Goal: Check status

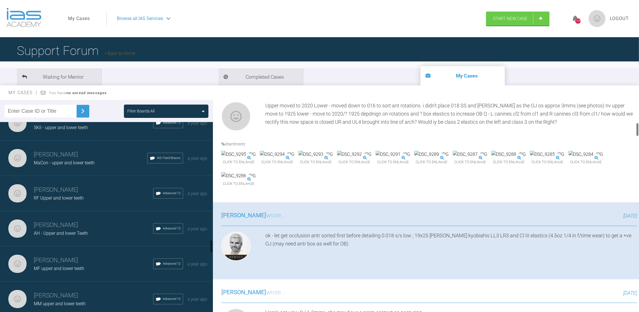
scroll to position [1727, 0]
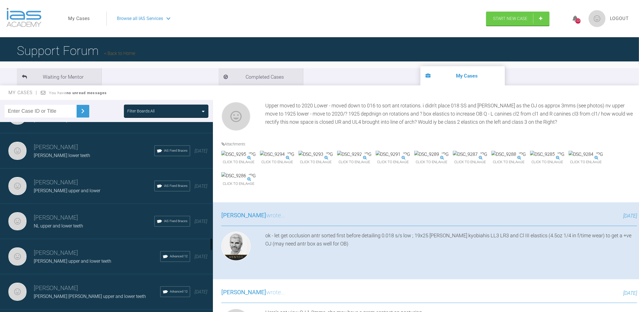
drag, startPoint x: 211, startPoint y: 234, endPoint x: 214, endPoint y: 177, distance: 57.2
click at [214, 177] on div "Filter Boards: All [PERSON_NAME] [PERSON_NAME] upper and ? lower Advanced 12 [D…" at bounding box center [319, 211] width 639 height 222
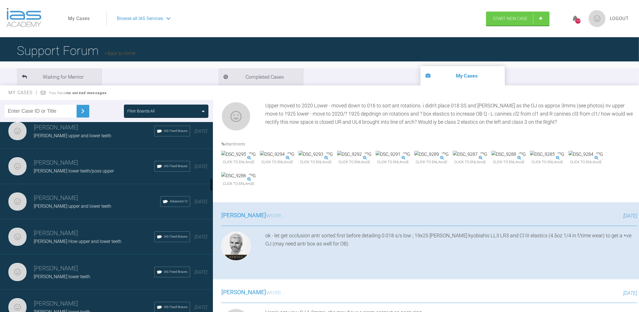
scroll to position [834, 0]
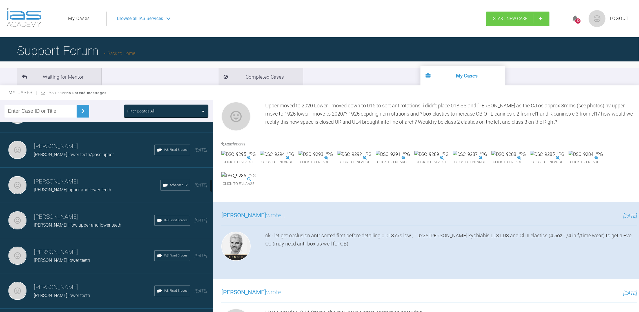
drag, startPoint x: 211, startPoint y: 173, endPoint x: 212, endPoint y: 180, distance: 7.9
click at [212, 180] on div at bounding box center [211, 185] width 2 height 13
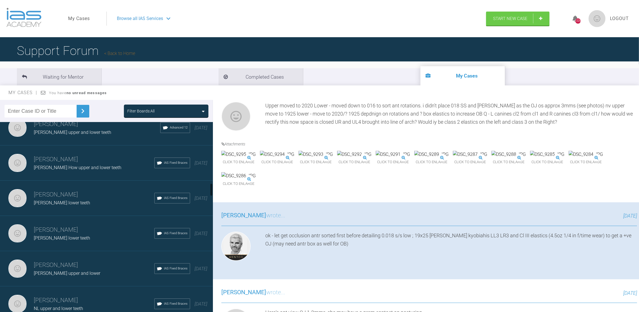
scroll to position [908, 0]
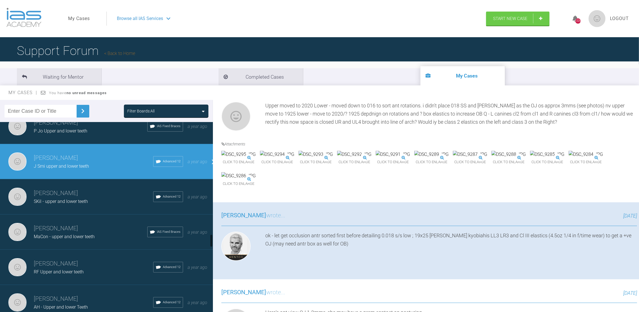
drag, startPoint x: 212, startPoint y: 183, endPoint x: 208, endPoint y: 236, distance: 53.6
click at [208, 236] on div "[PERSON_NAME] [PERSON_NAME] upper and ? lower Advanced 12 [DATE] [PERSON_NAME] …" at bounding box center [106, 218] width 213 height 192
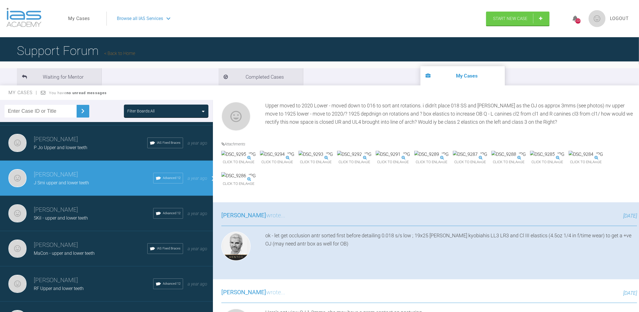
click at [66, 215] on span "SKil - upper and lower teeth" at bounding box center [61, 217] width 54 height 5
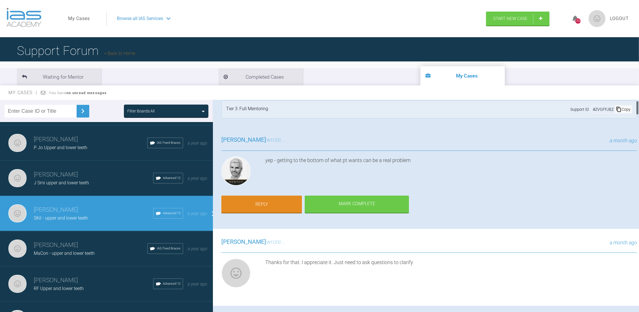
scroll to position [0, 0]
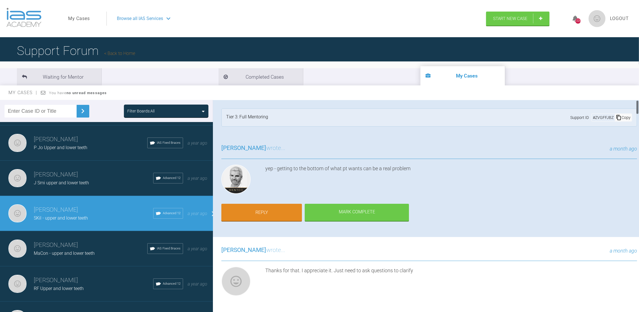
drag, startPoint x: 636, startPoint y: 130, endPoint x: 639, endPoint y: 98, distance: 31.6
click at [638, 98] on html "My Cases Logout Browse all IAS Services Start New Case 1326 Logout Support Foru…" at bounding box center [319, 185] width 639 height 370
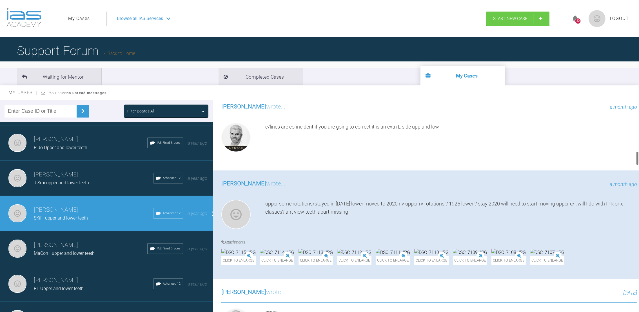
scroll to position [767, 0]
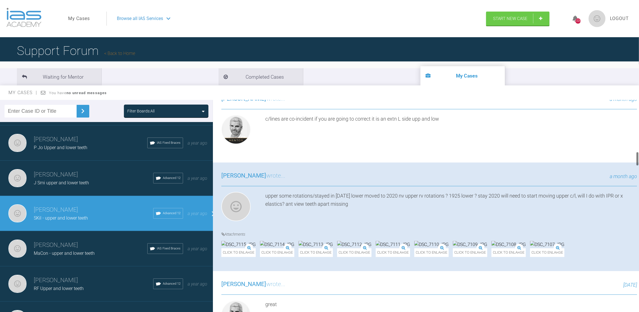
drag, startPoint x: 636, startPoint y: 108, endPoint x: 635, endPoint y: 159, distance: 51.5
click at [636, 159] on div at bounding box center [637, 207] width 3 height 214
click at [256, 248] on img at bounding box center [238, 244] width 34 height 7
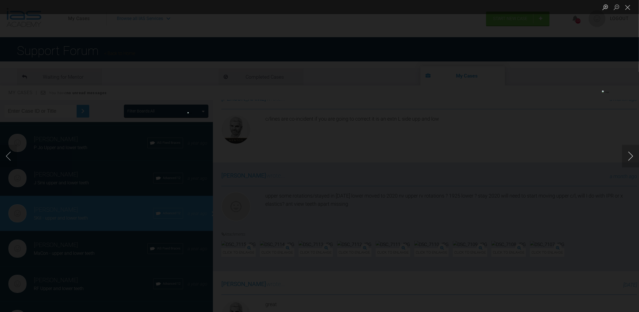
click at [628, 157] on button "Next image" at bounding box center [630, 156] width 17 height 23
click at [631, 5] on button "Close lightbox" at bounding box center [627, 7] width 11 height 10
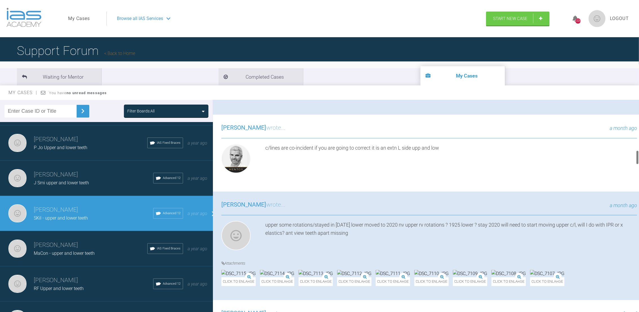
scroll to position [746, 0]
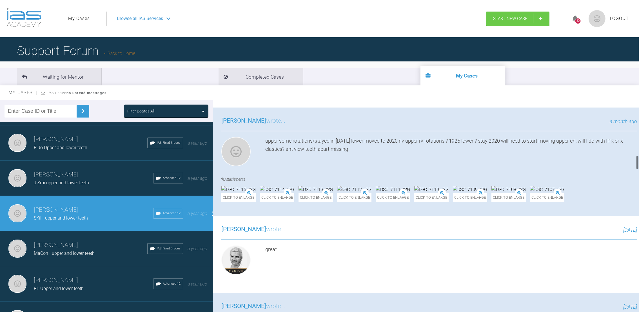
drag, startPoint x: 637, startPoint y: 157, endPoint x: 637, endPoint y: 160, distance: 3.5
click at [637, 160] on div at bounding box center [637, 162] width 2 height 14
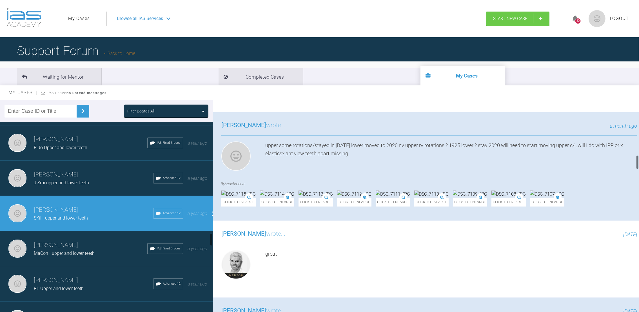
click at [253, 198] on img at bounding box center [238, 193] width 34 height 7
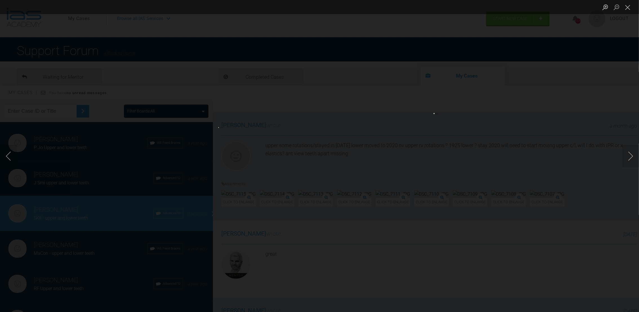
click at [318, 157] on img "Lightbox" at bounding box center [277, 156] width 118 height 58
click at [391, 93] on img "Lightbox" at bounding box center [311, 25] width 360 height 176
click at [627, 6] on button "Close lightbox" at bounding box center [627, 7] width 11 height 10
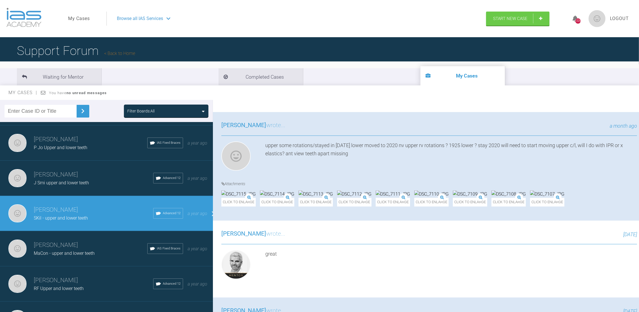
click at [530, 198] on img at bounding box center [547, 193] width 34 height 7
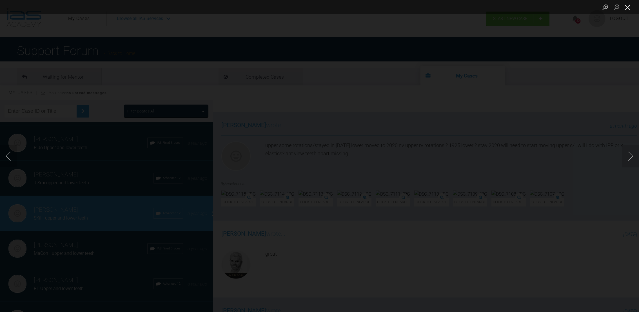
click at [629, 6] on button "Close lightbox" at bounding box center [627, 7] width 11 height 10
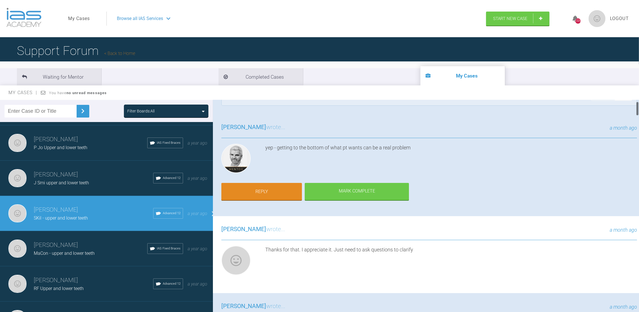
scroll to position [0, 0]
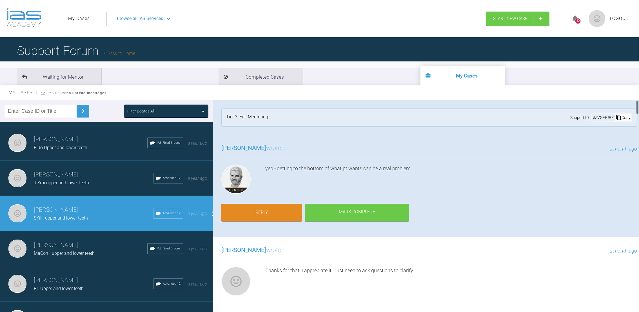
drag, startPoint x: 636, startPoint y: 163, endPoint x: 638, endPoint y: 101, distance: 61.7
click at [638, 101] on div at bounding box center [637, 207] width 3 height 214
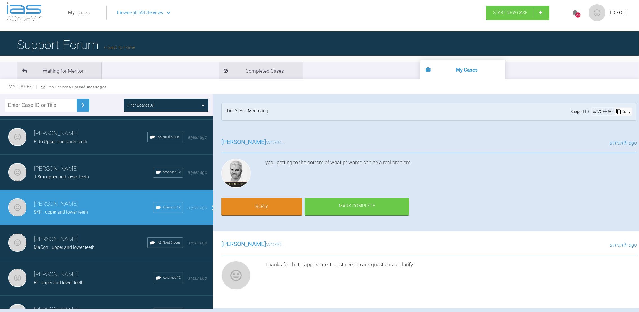
scroll to position [7, 0]
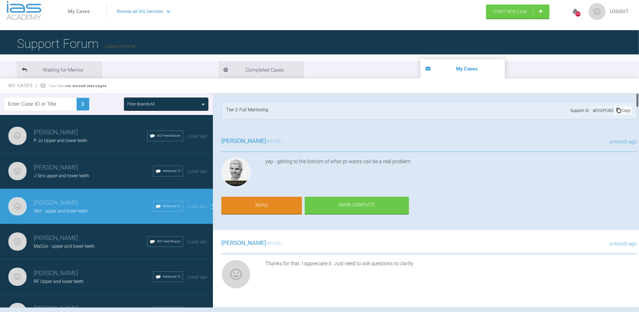
click at [625, 120] on div "Tier 3: Full Mentoring Support ID # ZVGFFJBZ Copy" at bounding box center [429, 110] width 432 height 35
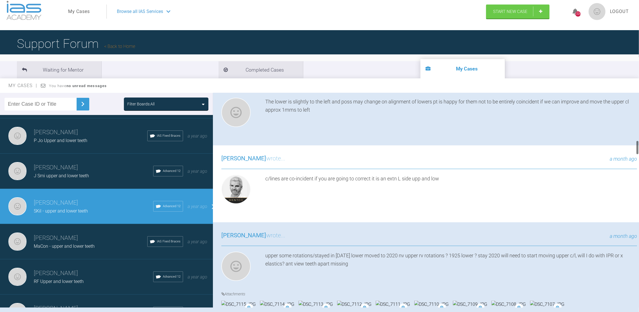
scroll to position [708, 0]
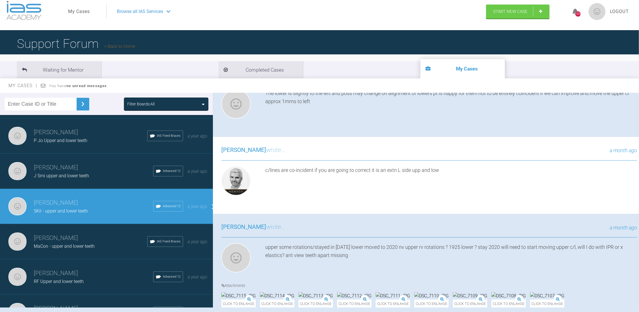
drag, startPoint x: 636, startPoint y: 99, endPoint x: 635, endPoint y: 147, distance: 47.6
click at [635, 147] on div "[PERSON_NAME] SKil - upper and lower teeth a few seconds ago Tier 3: Full Mento…" at bounding box center [426, 200] width 426 height 214
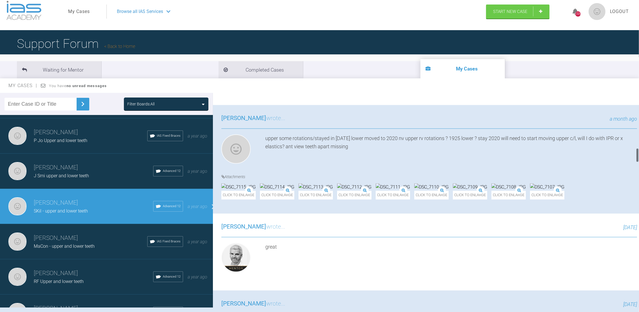
scroll to position [825, 0]
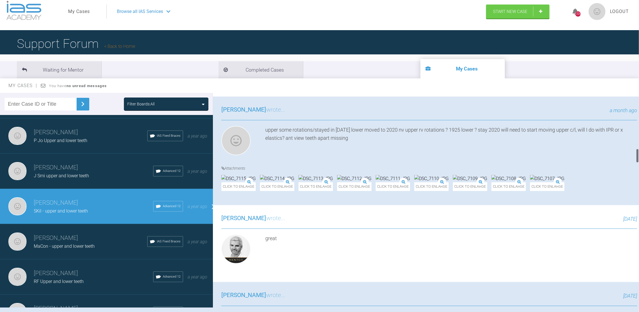
drag, startPoint x: 637, startPoint y: 146, endPoint x: 645, endPoint y: 154, distance: 11.2
click at [638, 154] on html "My Cases Logout Browse all IAS Services Start New Case 1326 Logout Support Foru…" at bounding box center [319, 178] width 639 height 370
click at [294, 182] on img at bounding box center [277, 178] width 34 height 7
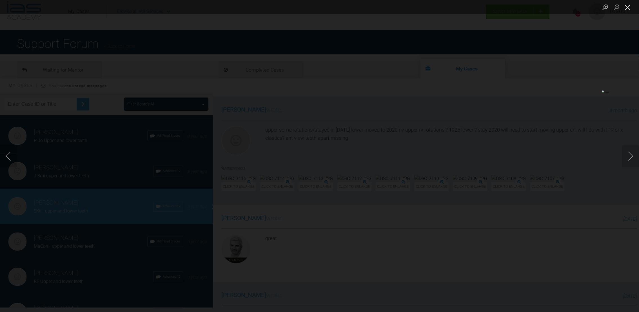
click at [626, 6] on button "Close lightbox" at bounding box center [627, 7] width 11 height 10
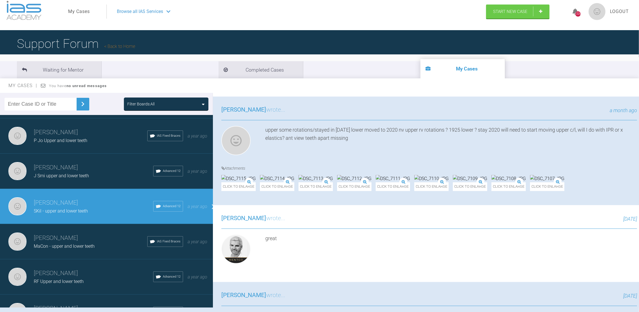
click at [428, 152] on div "[PERSON_NAME] wrote... a month ago upper some rotations/stayed in [DATE] lower …" at bounding box center [429, 151] width 432 height 108
